Goal: Task Accomplishment & Management: Complete application form

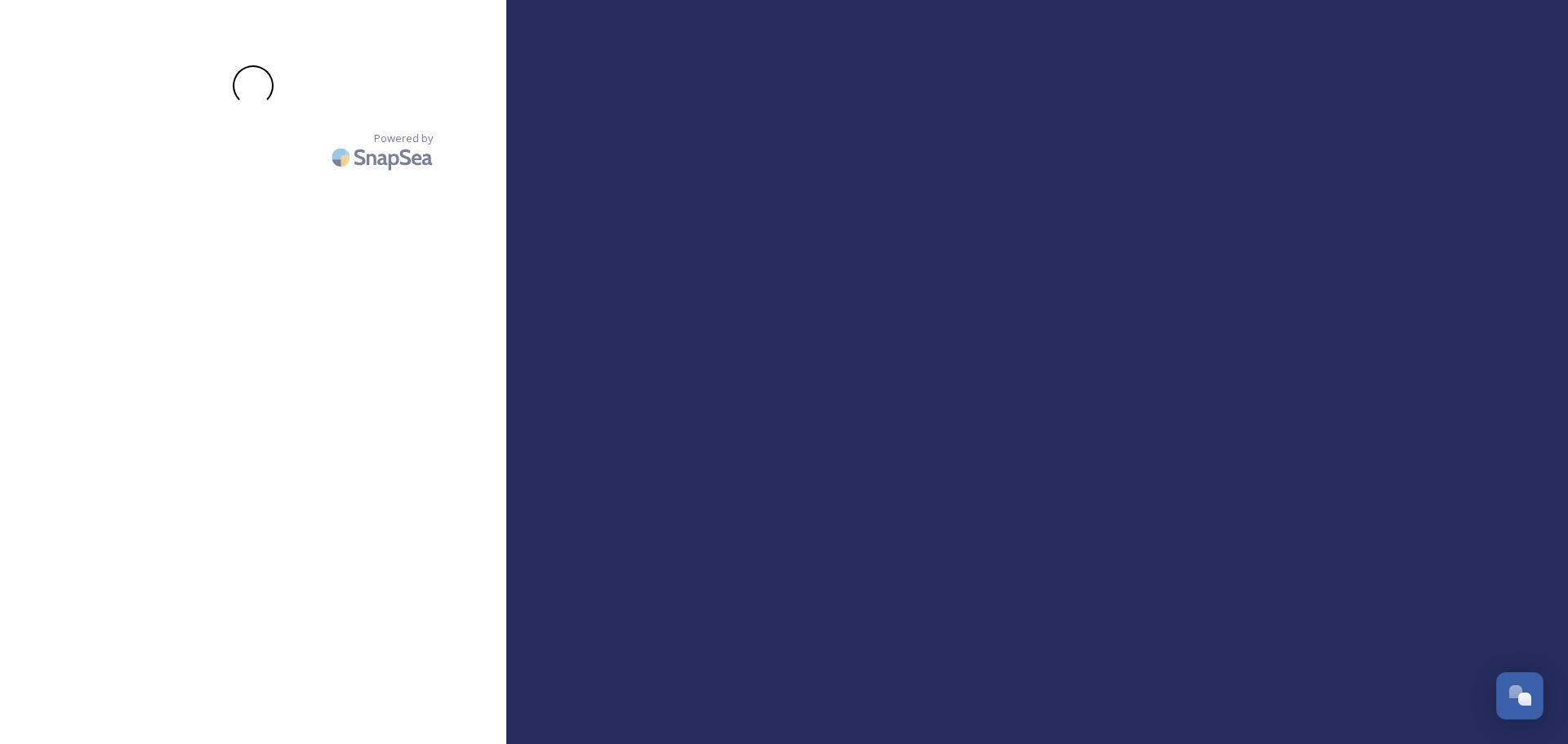
scroll to position [3259, 0]
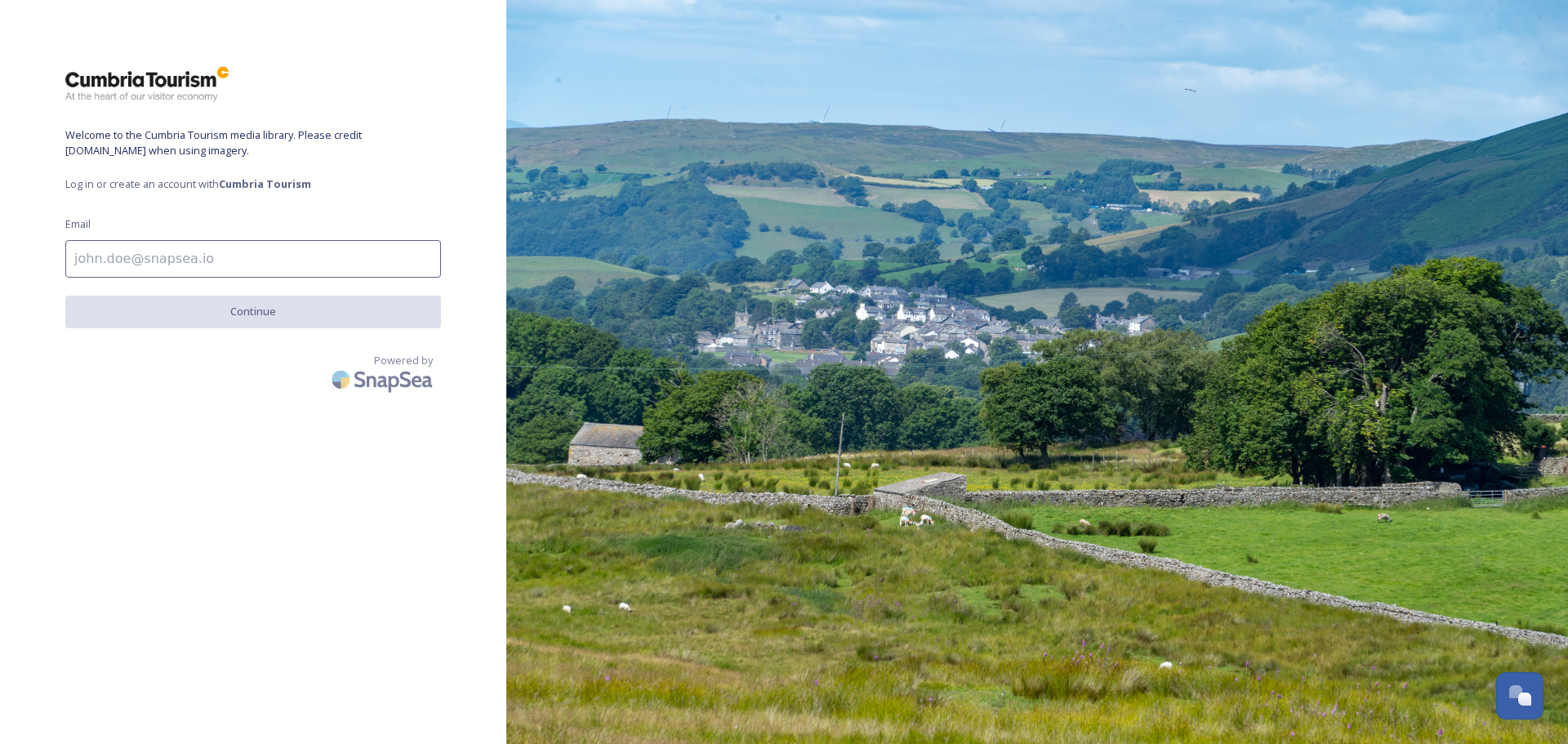
click at [274, 257] on input at bounding box center [253, 258] width 376 height 38
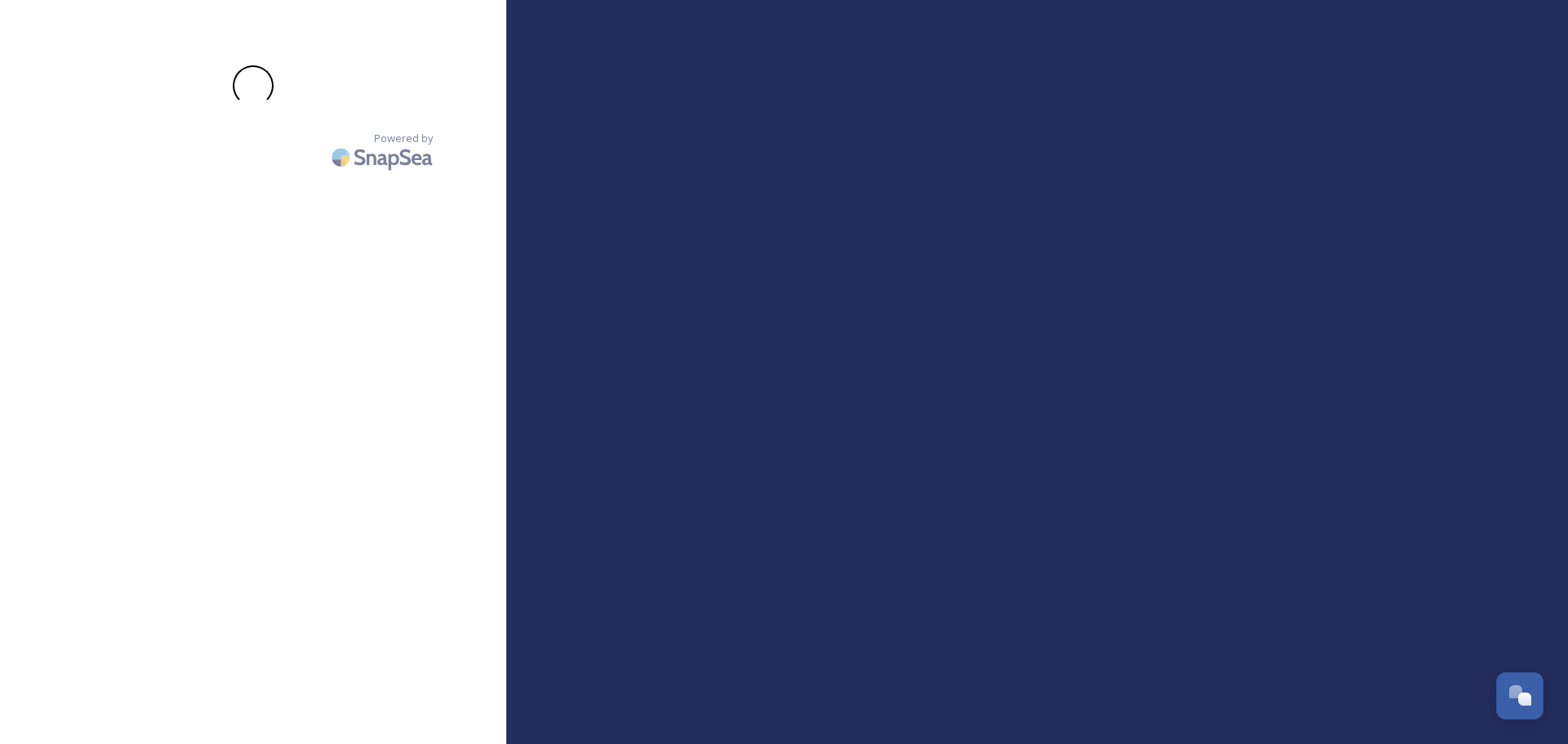
scroll to position [3259, 0]
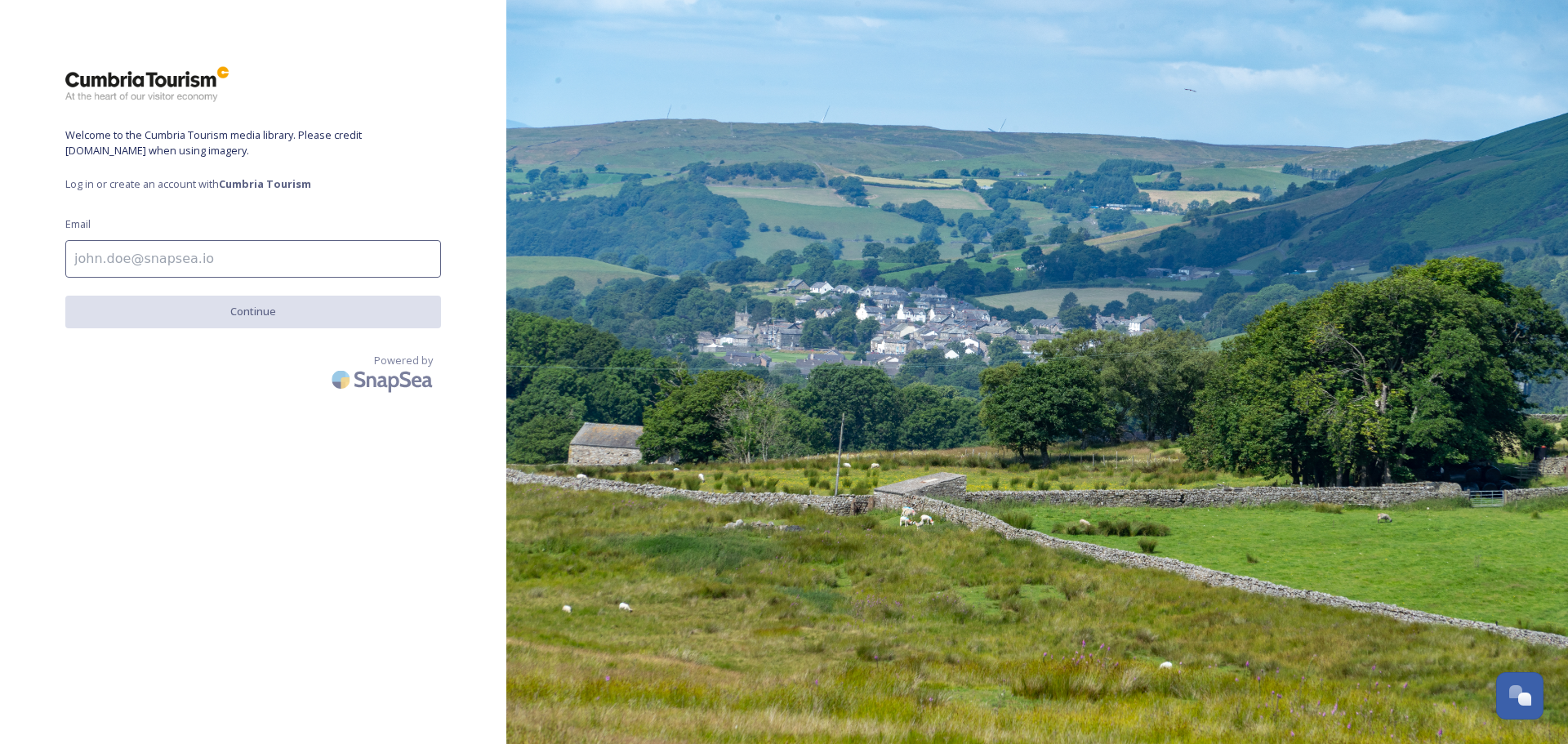
click at [186, 266] on input at bounding box center [253, 258] width 376 height 38
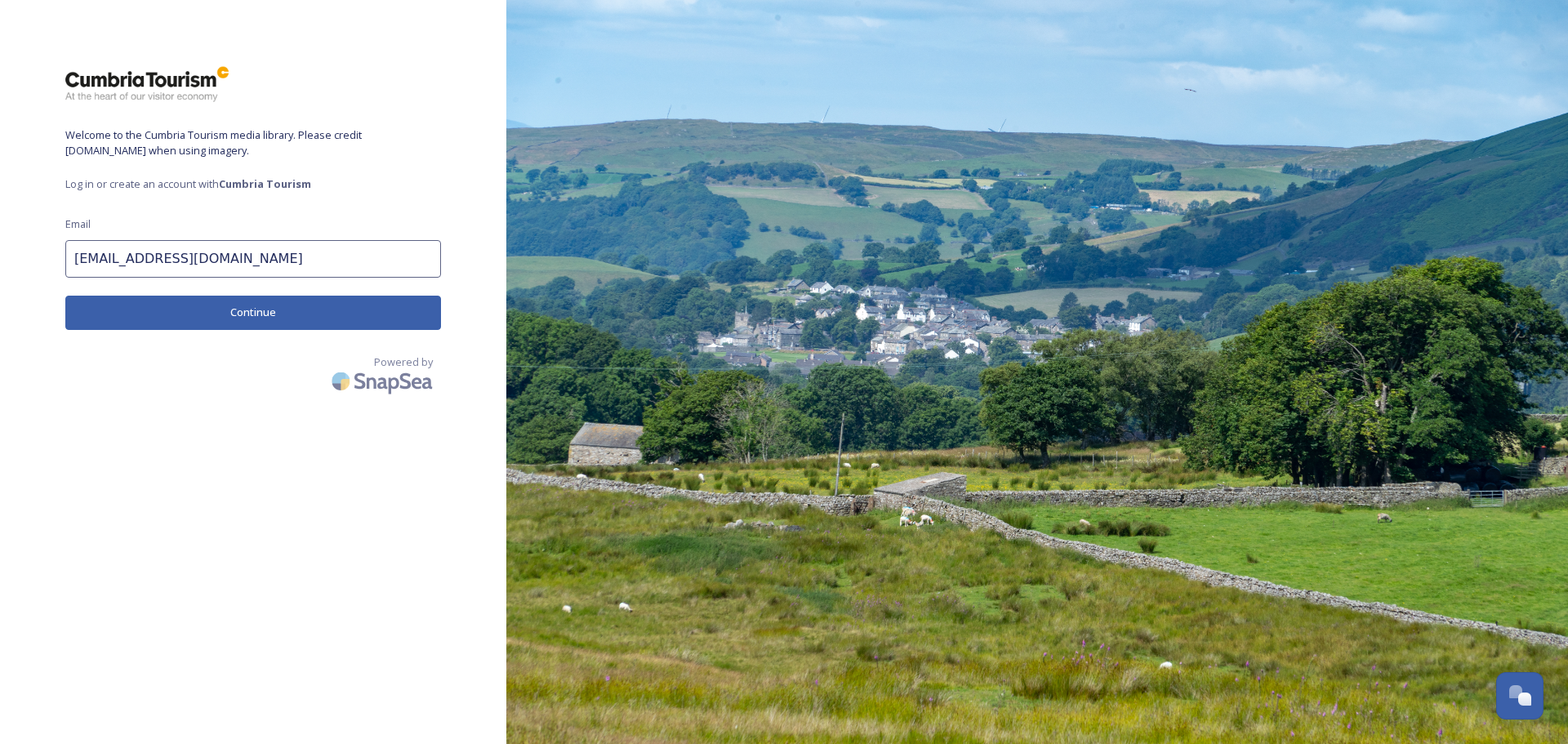
click at [242, 261] on input "[EMAIL_ADDRESS][DOMAIN_NAME]" at bounding box center [253, 258] width 376 height 38
paste input "[URL][DOMAIN_NAME]"
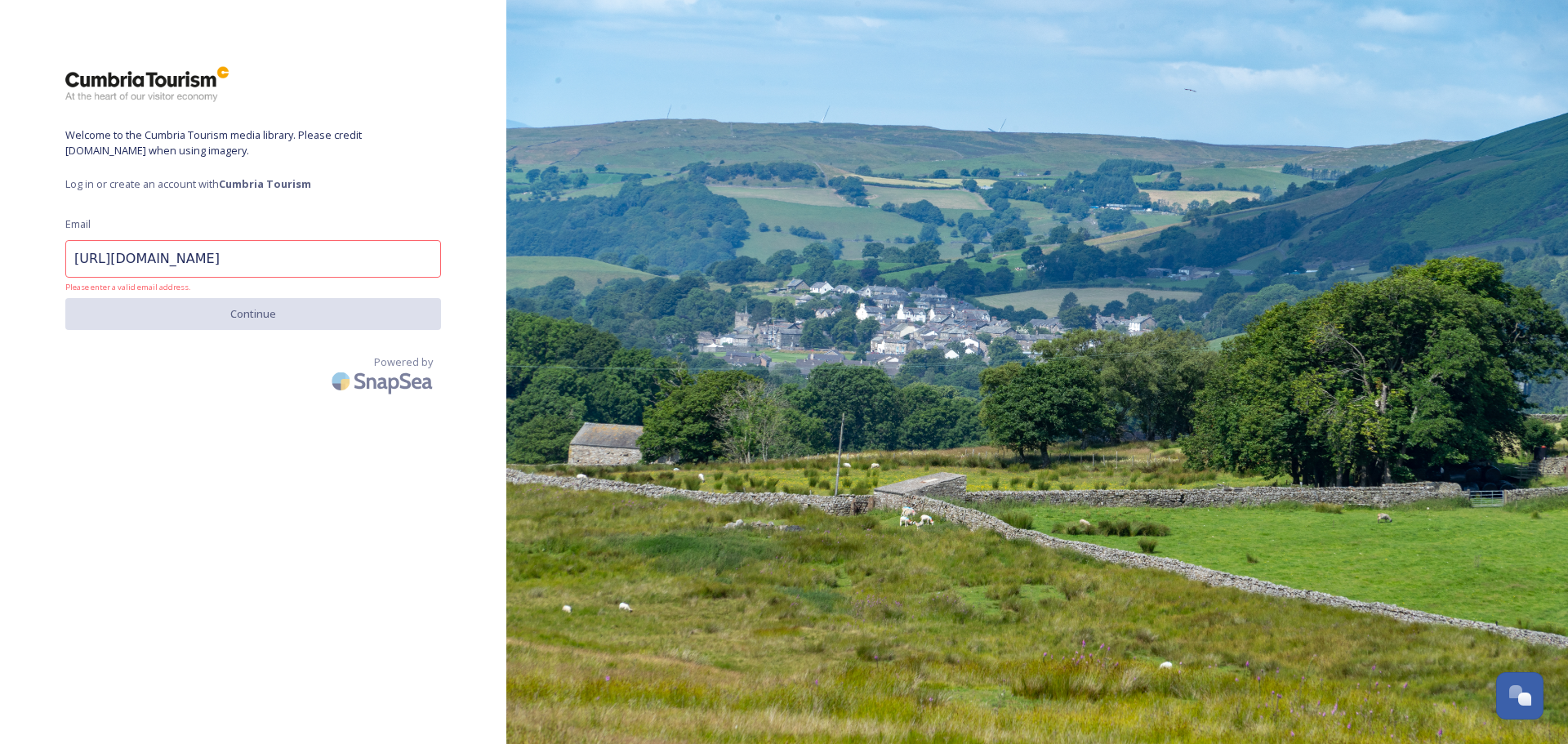
type input "[EMAIL_ADDRESS][DOMAIN_NAME]"
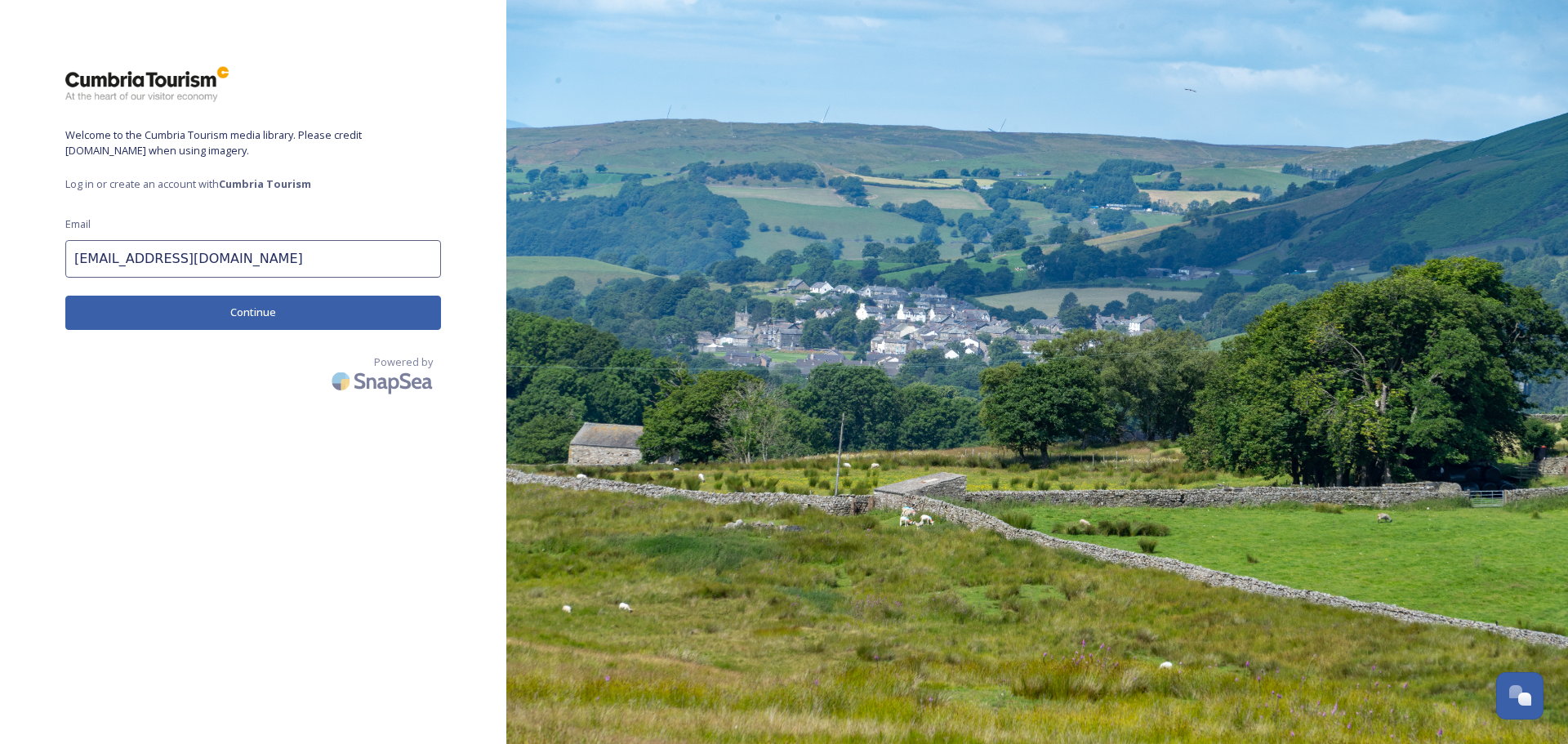
click at [256, 314] on button "Continue" at bounding box center [253, 311] width 376 height 33
